Goal: Task Accomplishment & Management: Use online tool/utility

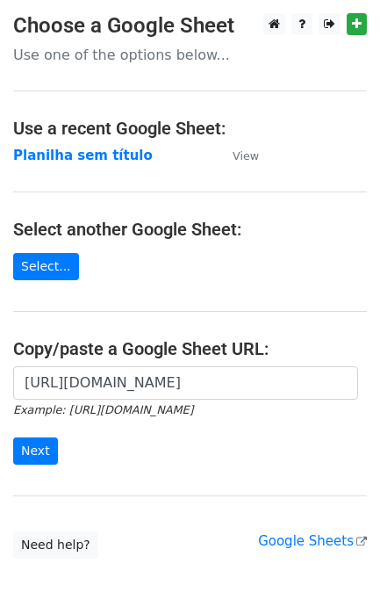
scroll to position [0, 393]
type input "https://docs.google.com/spreadsheets/d/1S-SQS2_G7Zty6PTnG5c1oUpd2WHXhMJP4fiCFJ9…"
click at [38, 459] on input "Next" at bounding box center [35, 451] width 45 height 27
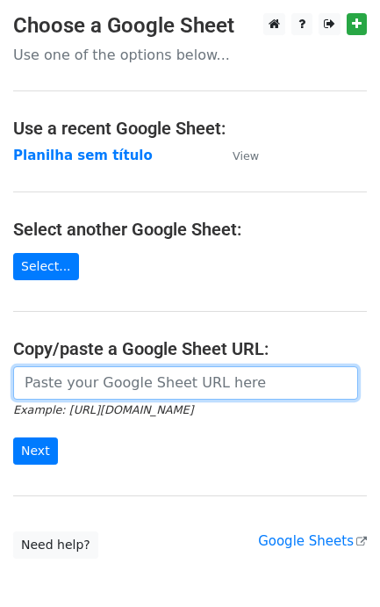
click at [73, 380] on input "url" at bounding box center [185, 382] width 345 height 33
paste input "https://docs.google.com/spreadsheets/d/1S-SQS2_G7Zty6PTnG5c1oUpd2WHXhMJP4fiCFJ9…"
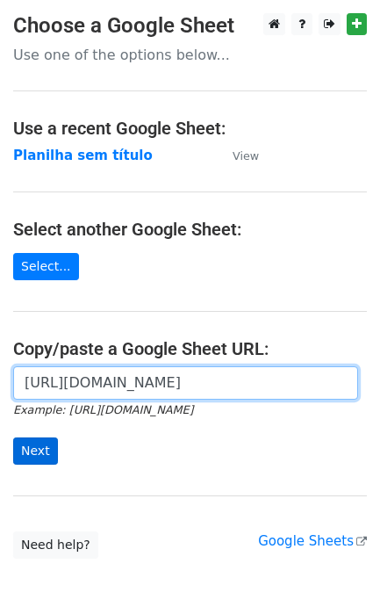
type input "[URL][DOMAIN_NAME]"
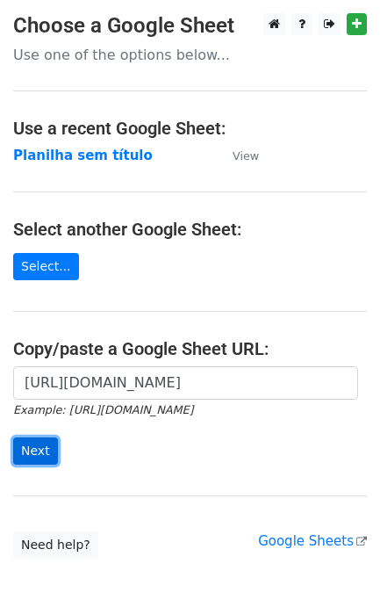
click at [45, 460] on input "Next" at bounding box center [35, 451] width 45 height 27
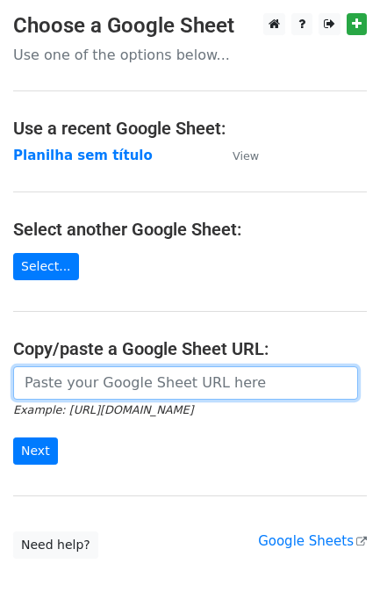
click at [158, 373] on input "url" at bounding box center [185, 382] width 345 height 33
paste input "[URL][DOMAIN_NAME]"
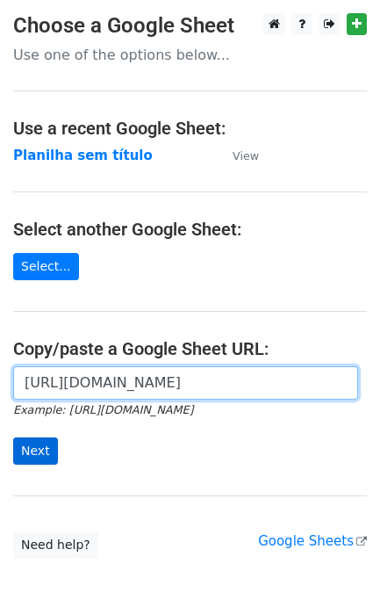
type input "[URL][DOMAIN_NAME]"
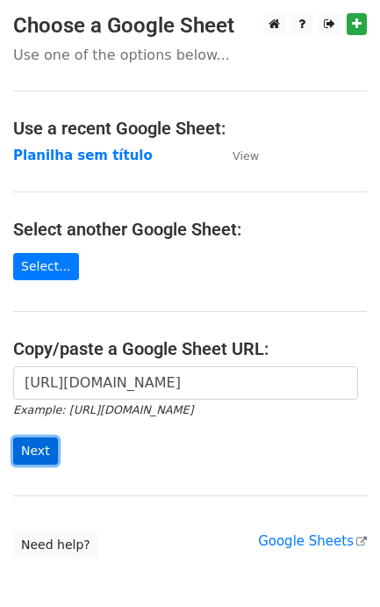
click at [36, 449] on input "Next" at bounding box center [35, 451] width 45 height 27
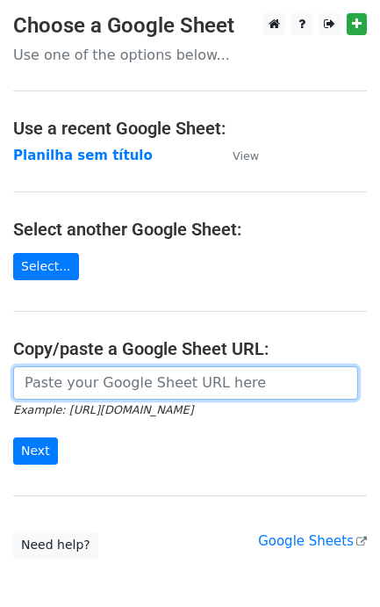
click at [217, 379] on input "url" at bounding box center [185, 382] width 345 height 33
paste input "https://docs.google.com/spreadsheets/d/1S-SQS2_G7Zty6PTnG5c1oUpd2WHXhMJP4fiCFJ9…"
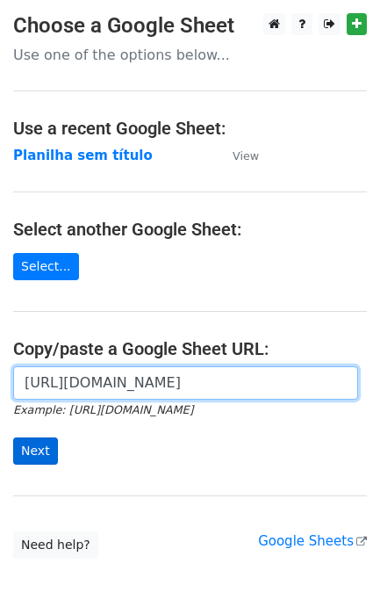
type input "[URL][DOMAIN_NAME]"
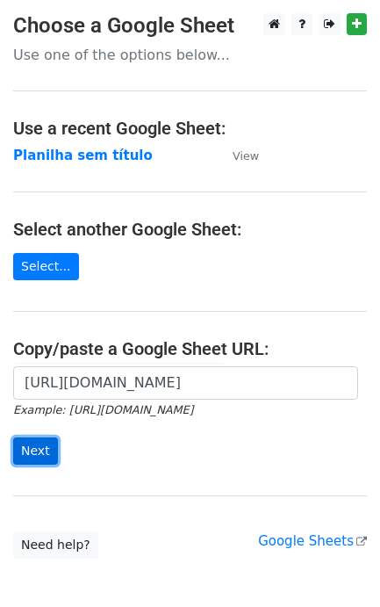
click at [19, 462] on input "Next" at bounding box center [35, 451] width 45 height 27
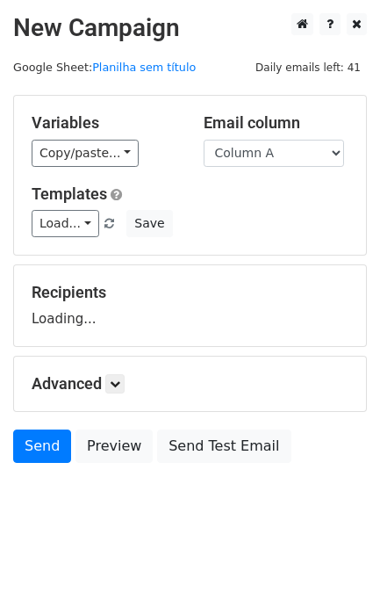
click at [47, 394] on h5 "Advanced" at bounding box center [190, 383] width 317 height 19
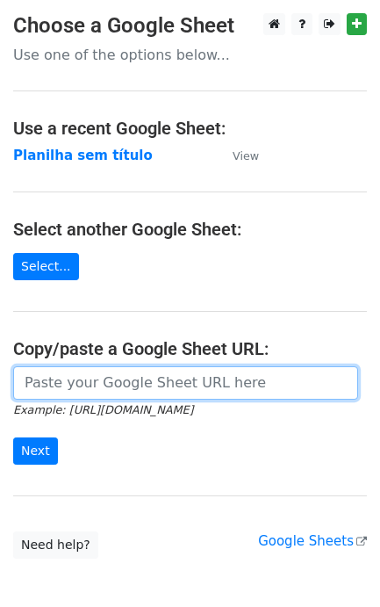
click at [146, 385] on input "url" at bounding box center [185, 382] width 345 height 33
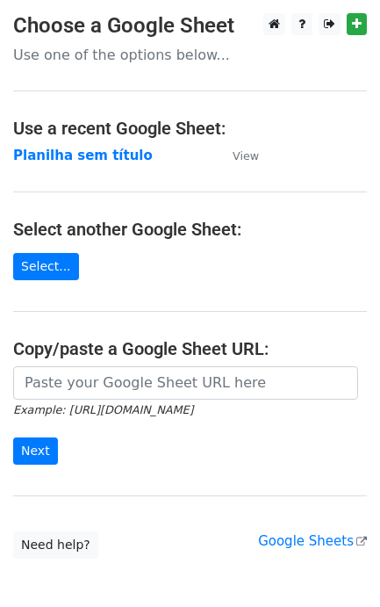
click at [132, 445] on form "Example: https://docs.google.com/spreadsheets/d/abc/edit Next" at bounding box center [190, 415] width 354 height 98
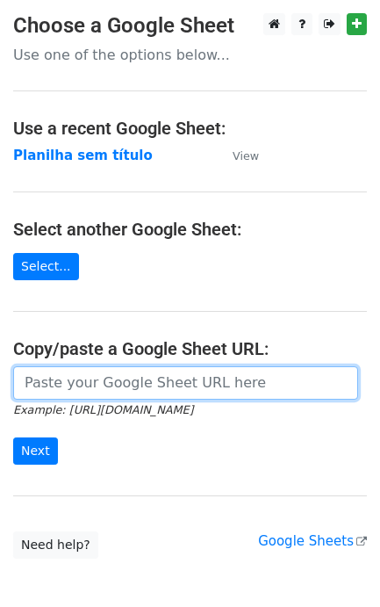
click at [123, 391] on input "url" at bounding box center [185, 382] width 345 height 33
paste input "https://docs.google.com/spreadsheets/d/1S-SQS2_G7Zty6PTnG5c1oUpd2WHXhMJP4fiCFJ9…"
type input "https://docs.google.com/spreadsheets/d/1S-SQS2_G7Zty6PTnG5c1oUpd2WHXhMJP4fiCFJ9…"
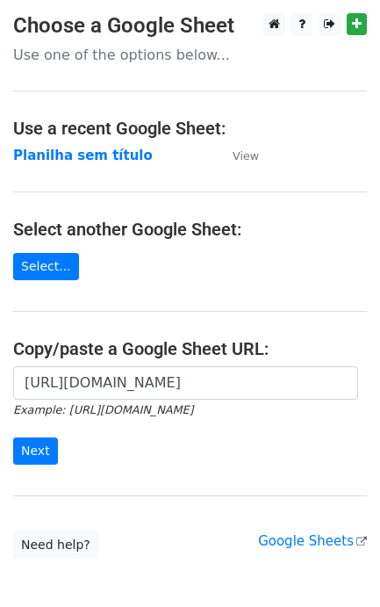
click at [18, 471] on div "https://docs.google.com/spreadsheets/d/1S-SQS2_G7Zty6PTnG5c1oUpd2WHXhMJP4fiCFJ9…" at bounding box center [190, 424] width 380 height 116
click at [40, 453] on input "Next" at bounding box center [35, 451] width 45 height 27
